Goal: Task Accomplishment & Management: Use online tool/utility

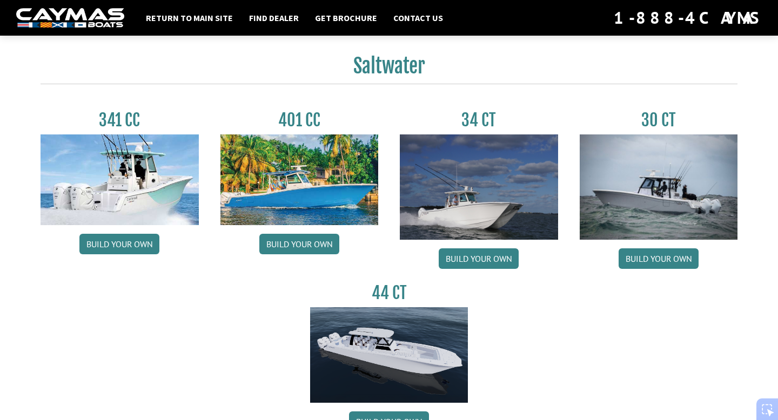
scroll to position [465, 0]
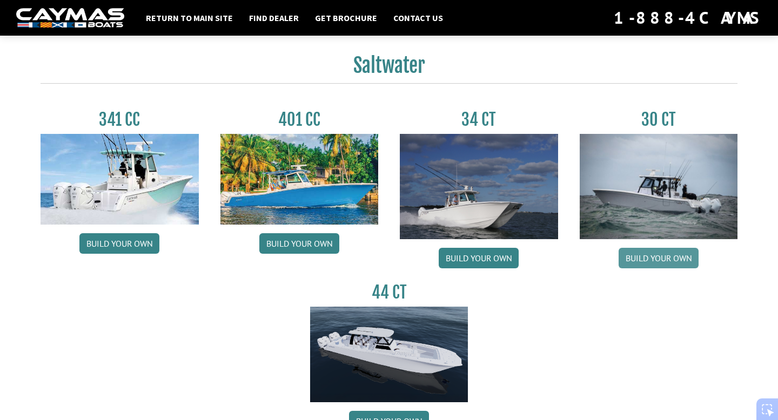
click at [673, 265] on link "Build your own" at bounding box center [659, 258] width 80 height 21
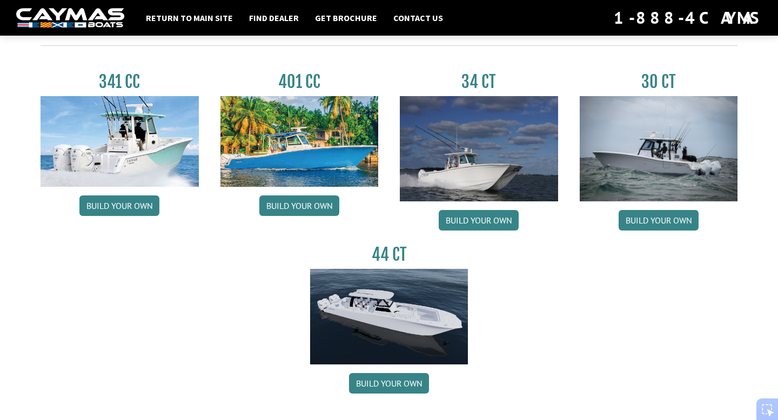
scroll to position [504, 0]
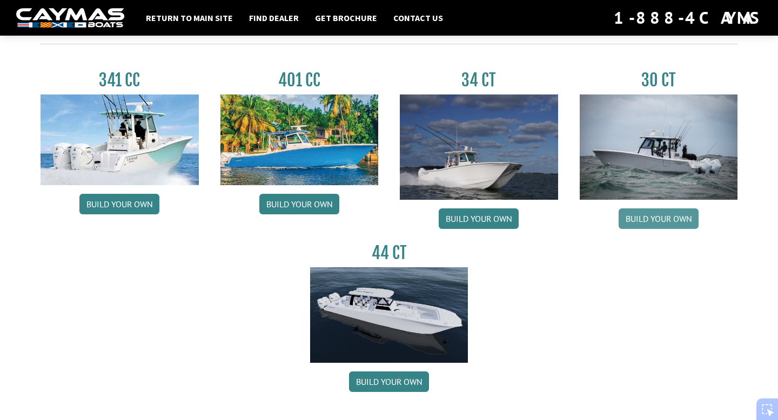
click at [689, 229] on link "Build your own" at bounding box center [659, 219] width 80 height 21
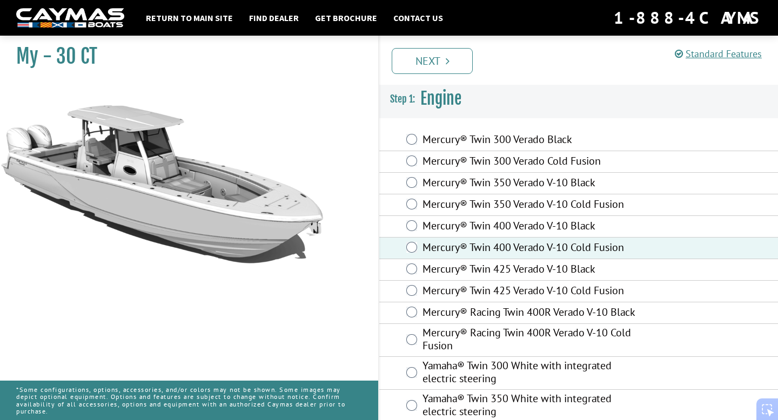
scroll to position [24, 0]
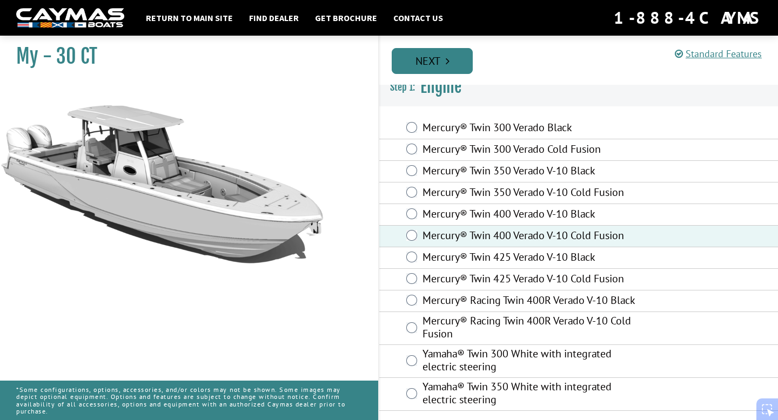
click at [460, 52] on link "Next" at bounding box center [432, 61] width 81 height 26
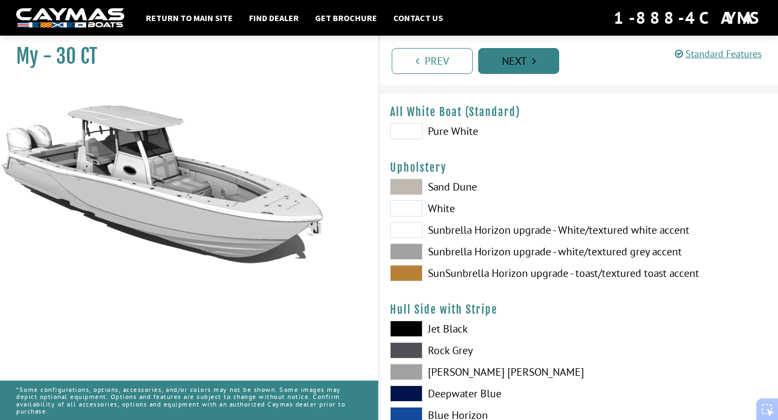
scroll to position [0, 0]
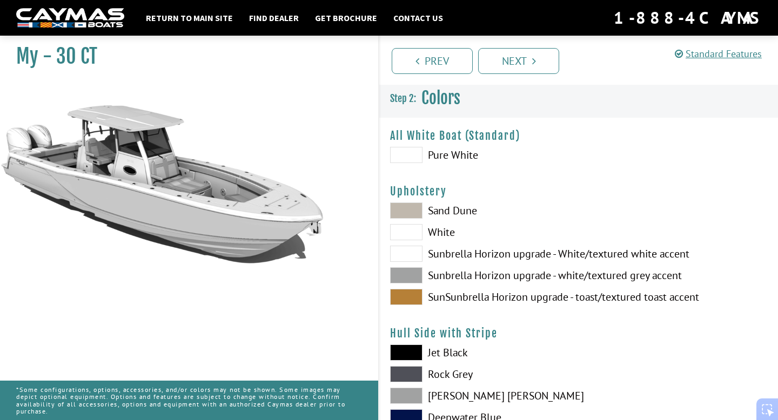
click at [416, 153] on span at bounding box center [406, 155] width 32 height 16
click at [417, 234] on span at bounding box center [406, 232] width 32 height 16
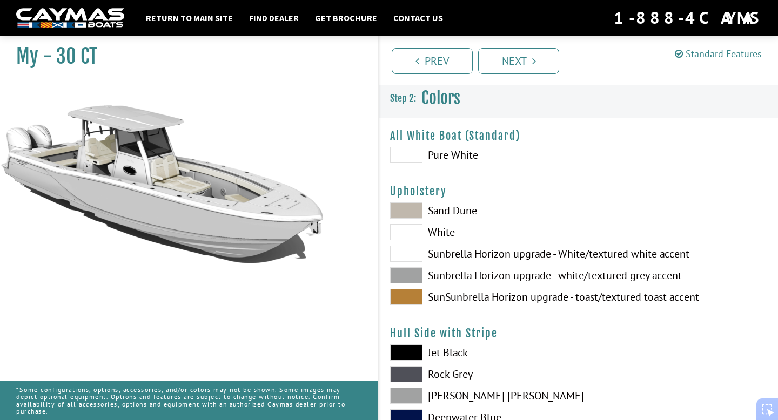
click at [415, 252] on span at bounding box center [406, 254] width 32 height 16
click at [419, 239] on span at bounding box center [406, 232] width 32 height 16
click at [418, 256] on span at bounding box center [406, 254] width 32 height 16
click at [416, 206] on span at bounding box center [406, 211] width 32 height 16
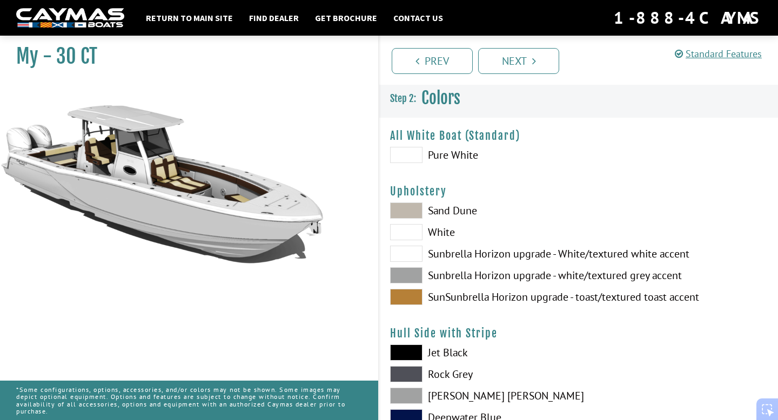
click at [414, 235] on span at bounding box center [406, 232] width 32 height 16
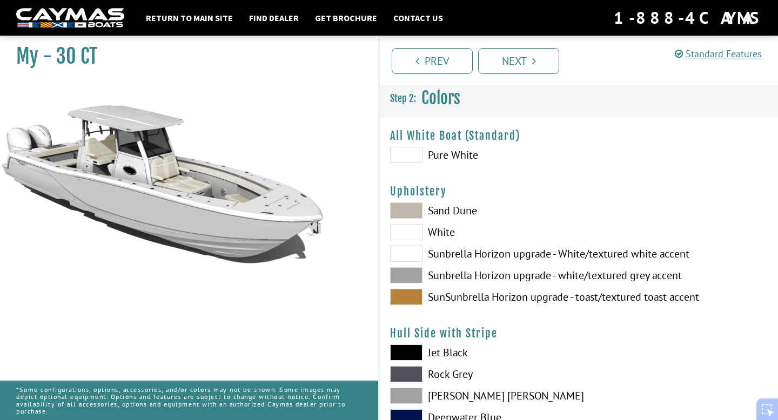
click at [412, 254] on span at bounding box center [406, 254] width 32 height 16
click at [417, 235] on span at bounding box center [406, 232] width 32 height 16
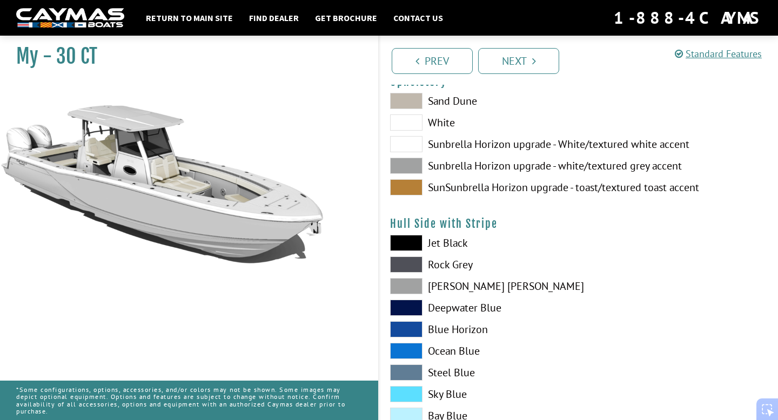
scroll to position [110, 0]
click at [411, 252] on div "Jet Black Rock Grey Dove Gray Deepwater Blue Blue Horizon Ocean Blue" at bounding box center [478, 354] width 199 height 238
click at [415, 245] on span at bounding box center [406, 243] width 32 height 16
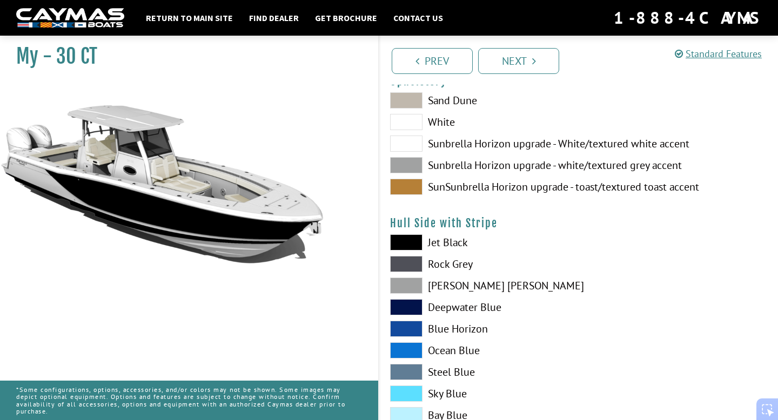
click at [413, 288] on span at bounding box center [406, 286] width 32 height 16
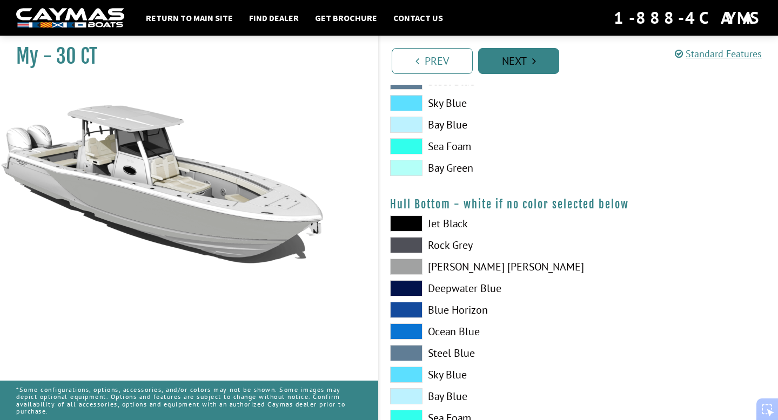
click at [502, 58] on link "Next" at bounding box center [518, 61] width 81 height 26
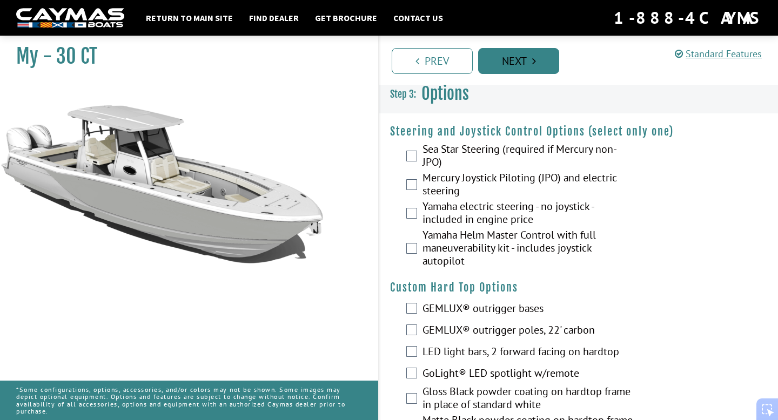
scroll to position [0, 0]
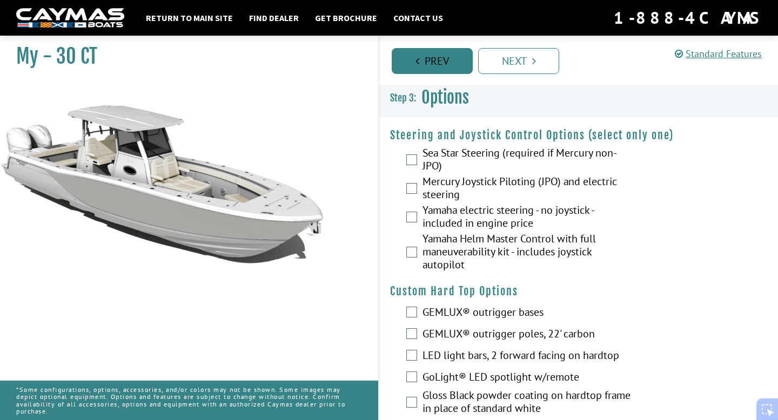
click at [441, 65] on link "Prev" at bounding box center [432, 61] width 81 height 26
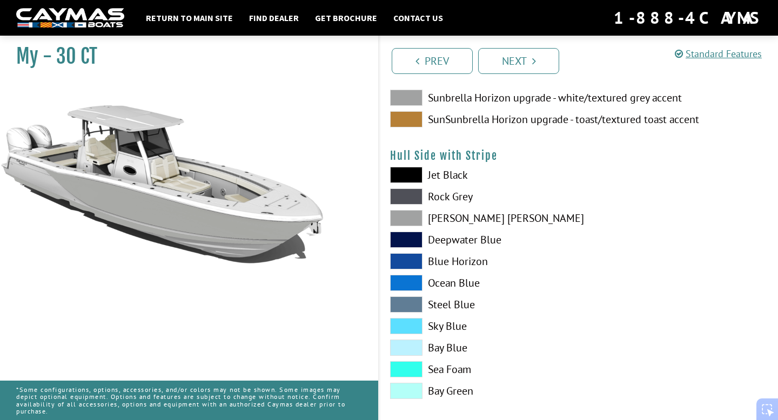
scroll to position [177, 0]
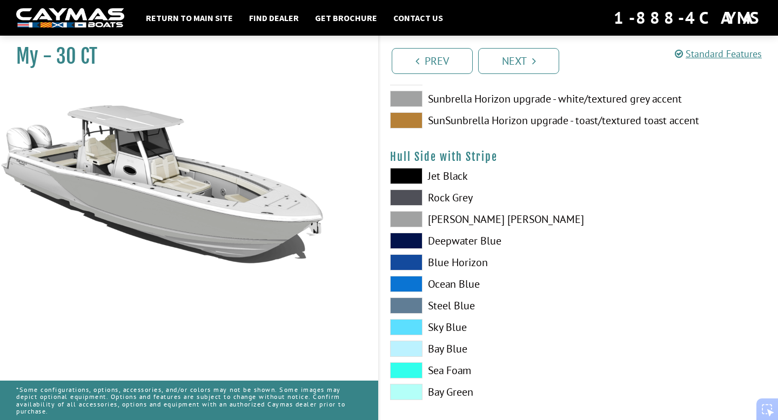
click at [417, 203] on span at bounding box center [406, 198] width 32 height 16
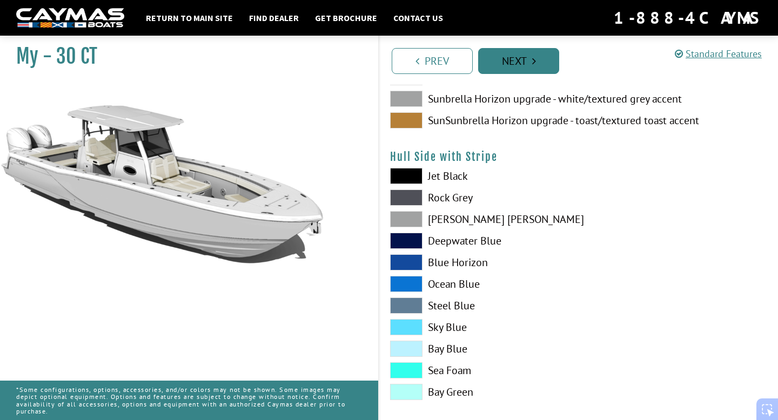
click at [530, 60] on link "Next" at bounding box center [518, 61] width 81 height 26
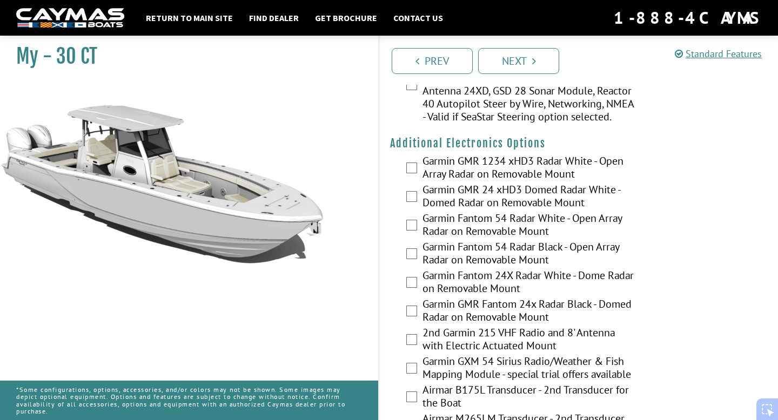
scroll to position [1859, 0]
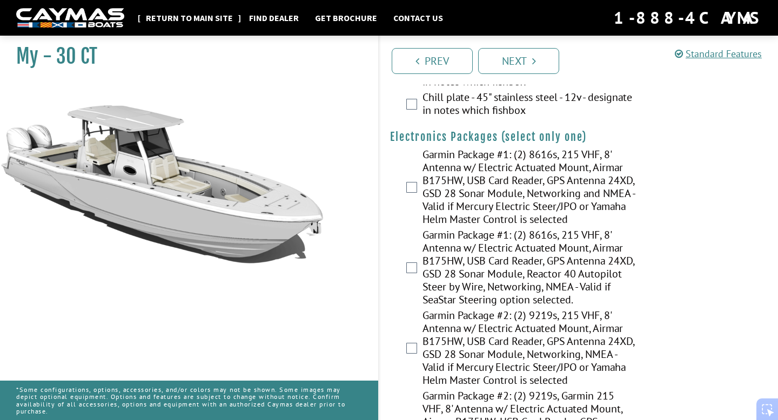
click at [174, 20] on link "Return to main site" at bounding box center [190, 18] width 98 height 14
